Goal: Find specific page/section: Find specific page/section

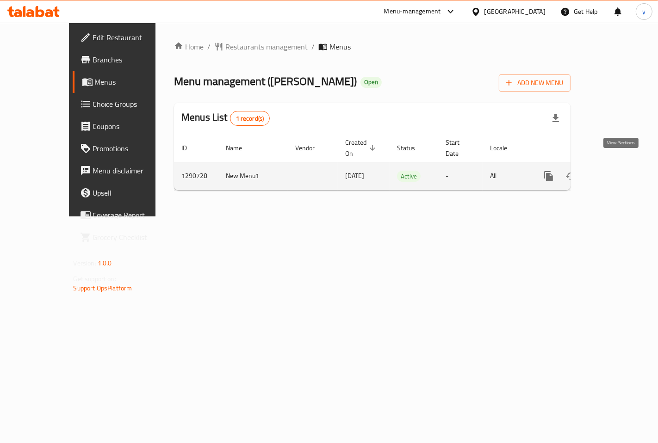
click at [620, 172] on icon "enhanced table" at bounding box center [616, 176] width 8 height 8
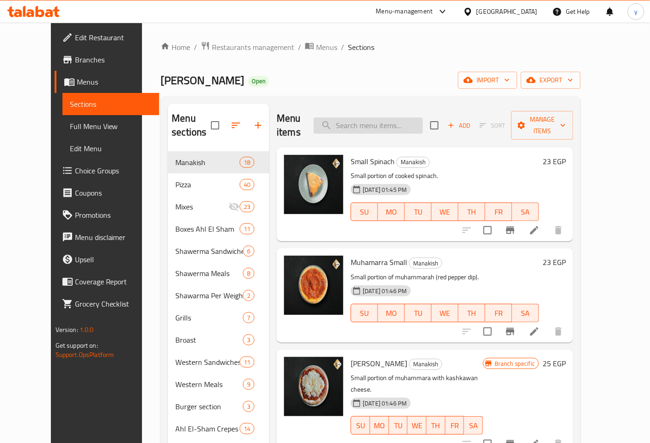
click at [403, 121] on input "search" at bounding box center [368, 126] width 109 height 16
paste input "Large Shawarma Fatteh Meal"
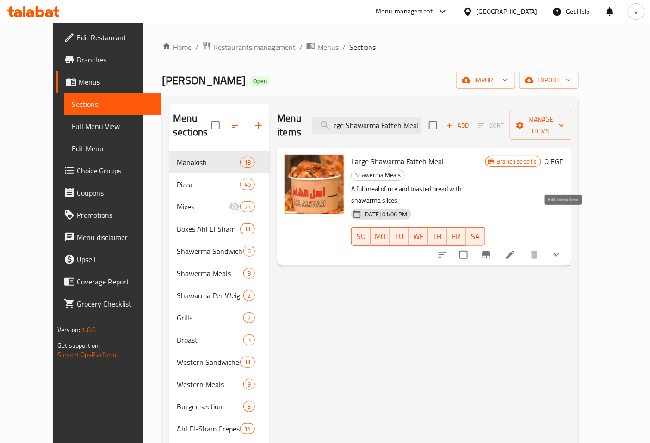
type input "Large Shawarma Fatteh Meal"
click at [516, 250] on icon at bounding box center [510, 255] width 11 height 11
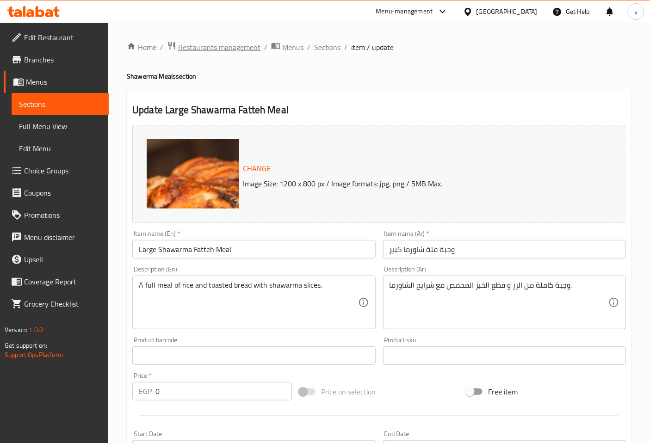
click at [207, 50] on span "Restaurants management" at bounding box center [219, 47] width 82 height 11
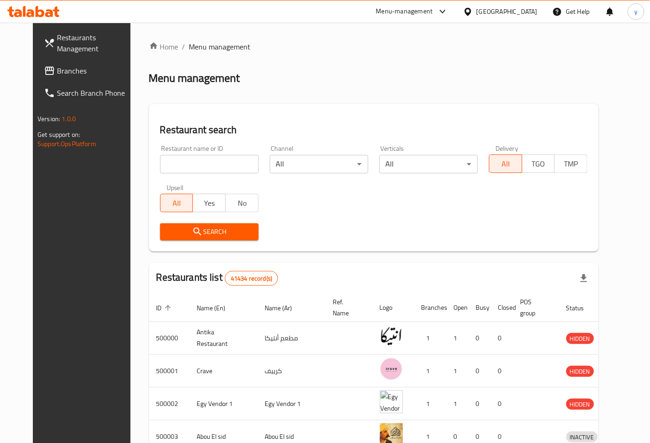
click at [57, 71] on span "Branches" at bounding box center [95, 70] width 77 height 11
